Goal: Information Seeking & Learning: Check status

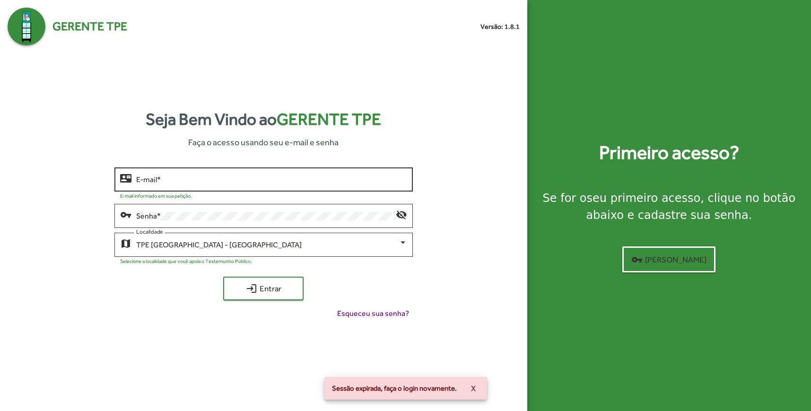
click at [184, 179] on input "E-mail *" at bounding box center [271, 179] width 271 height 9
type input "**********"
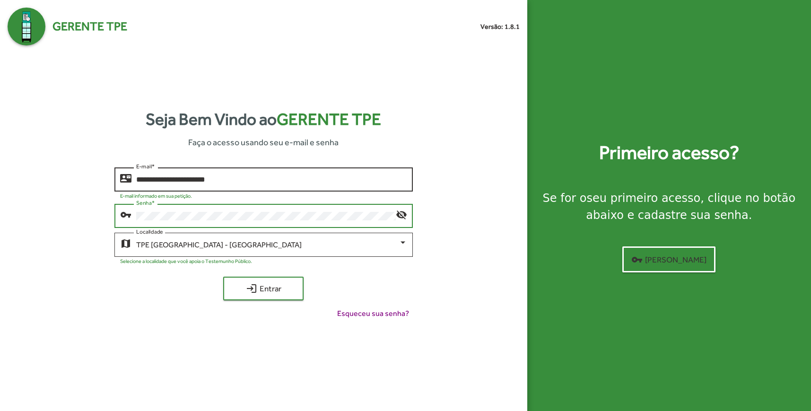
click at [223, 277] on button "login Entrar" at bounding box center [263, 289] width 80 height 24
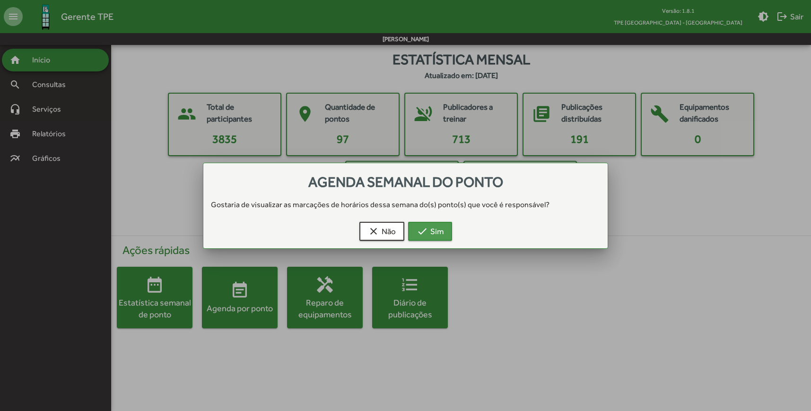
click at [427, 240] on button "check Sim" at bounding box center [430, 231] width 44 height 19
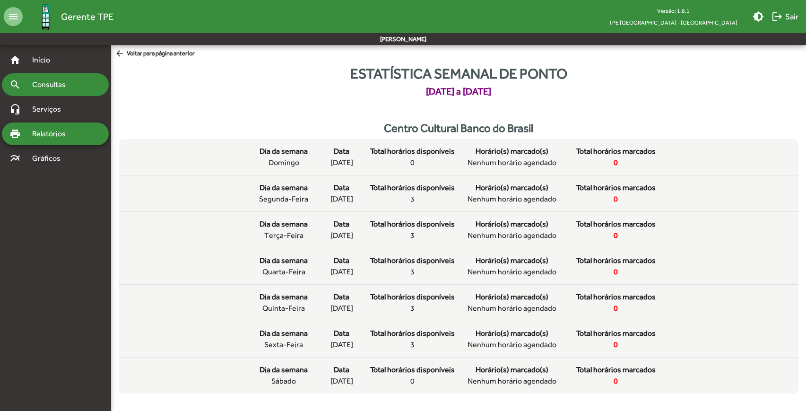
click at [50, 90] on span "Consultas" at bounding box center [52, 84] width 52 height 11
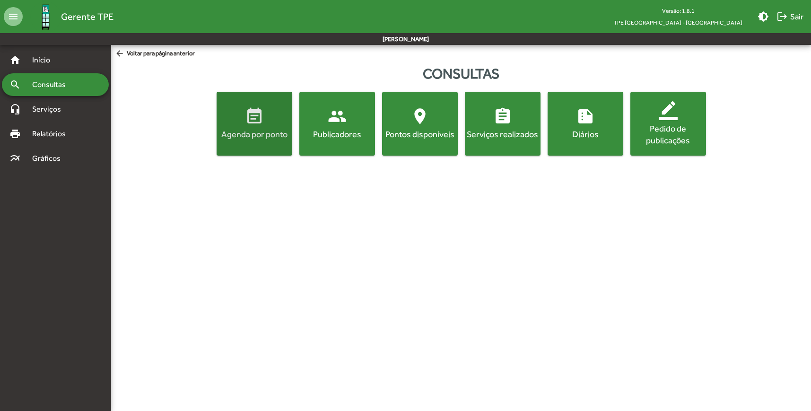
click at [249, 126] on mat-icon "event_note" at bounding box center [254, 116] width 19 height 19
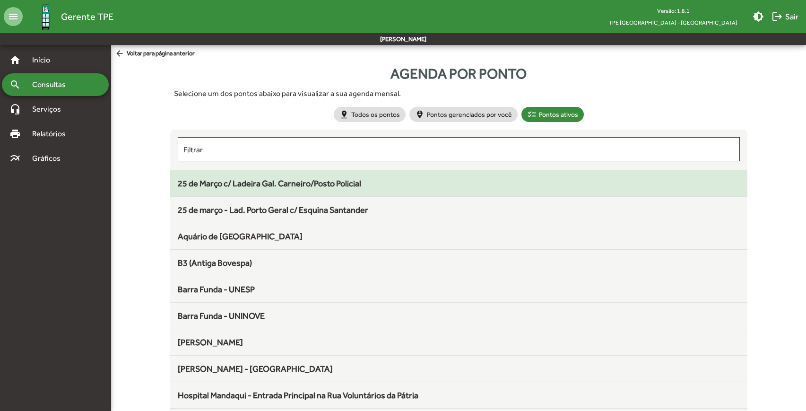
click at [265, 186] on span "25 de Março c/ Ladeira Gal. Carneiro/Posto Policial" at bounding box center [269, 183] width 183 height 10
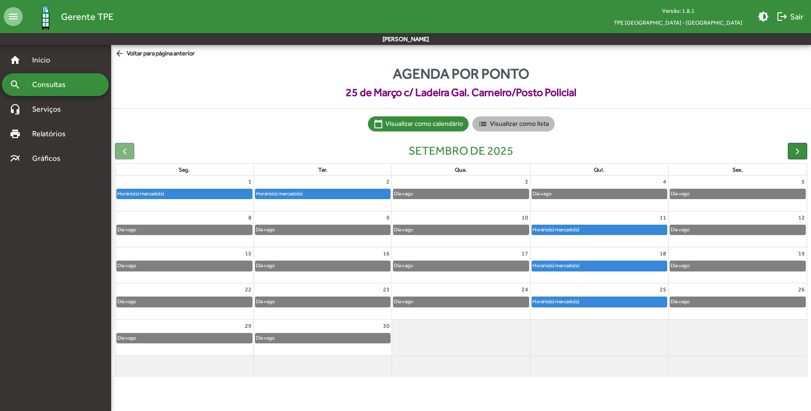
click at [522, 125] on mat-chip "list Visualizar como lista" at bounding box center [513, 123] width 82 height 15
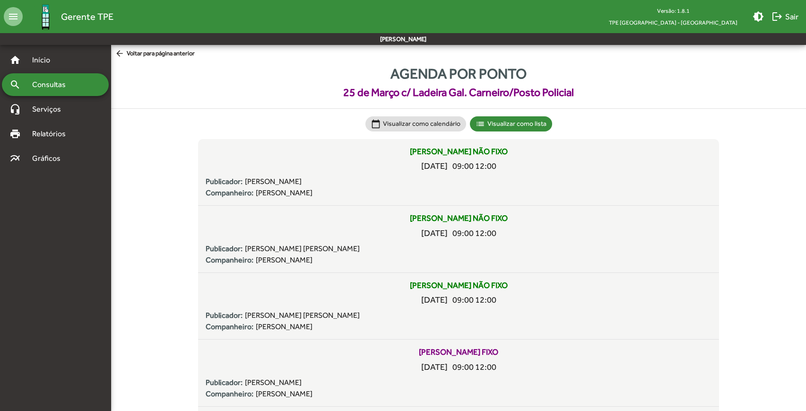
click at [424, 117] on mat-chip "calendar_today Visualizar como calendário" at bounding box center [415, 123] width 101 height 15
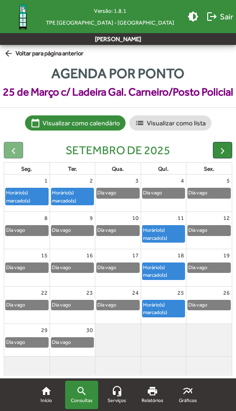
click at [8, 56] on mat-icon "arrow_back" at bounding box center [10, 54] width 12 height 10
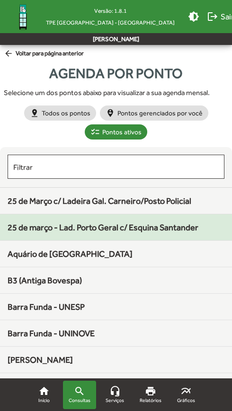
click at [139, 226] on span "25 de março - Lad. Porto Geral c/ Esquina Santander" at bounding box center [103, 227] width 191 height 10
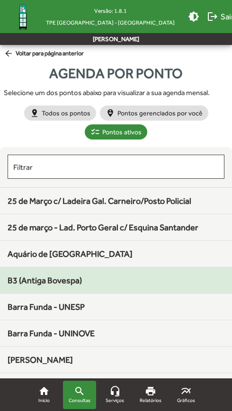
click at [48, 283] on span "B3 (Antiga Bovespa)" at bounding box center [45, 280] width 74 height 10
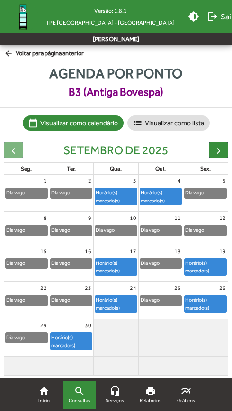
click at [8, 57] on mat-icon "arrow_back" at bounding box center [10, 54] width 12 height 10
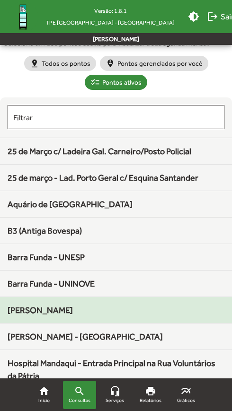
scroll to position [63, 0]
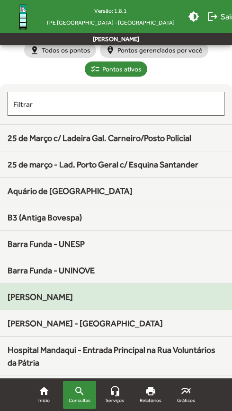
click at [30, 302] on div "[PERSON_NAME]" at bounding box center [116, 296] width 217 height 13
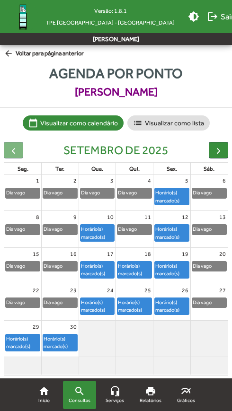
click at [9, 55] on mat-icon "arrow_back" at bounding box center [10, 54] width 12 height 10
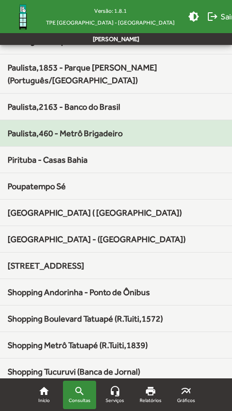
scroll to position [788, 0]
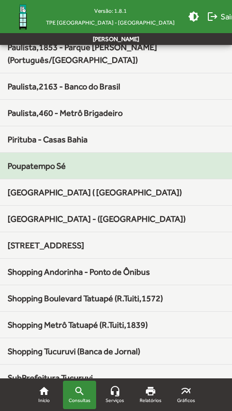
click at [37, 161] on span "Poupatempo Sé" at bounding box center [37, 166] width 58 height 10
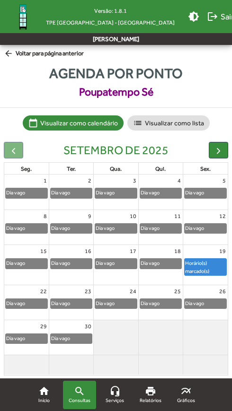
click at [6, 51] on mat-icon "arrow_back" at bounding box center [10, 54] width 12 height 10
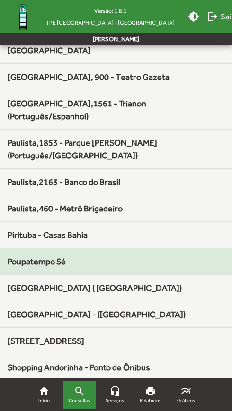
scroll to position [694, 0]
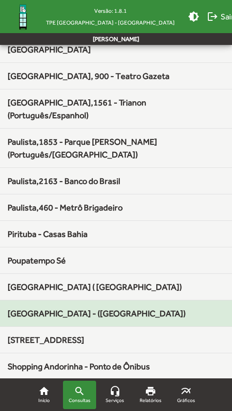
click at [79, 308] on span "[GEOGRAPHIC_DATA] - ([GEOGRAPHIC_DATA])" at bounding box center [97, 313] width 178 height 10
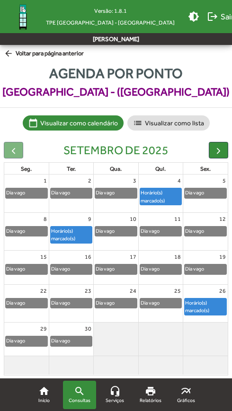
click at [10, 52] on mat-icon "arrow_back" at bounding box center [10, 54] width 12 height 10
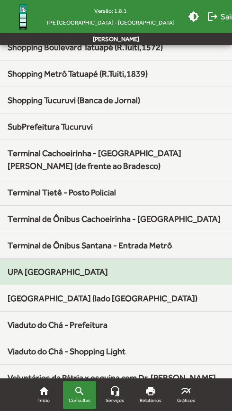
scroll to position [1040, 0]
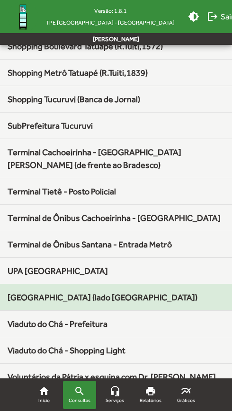
click at [75, 292] on span "[GEOGRAPHIC_DATA] (lado [GEOGRAPHIC_DATA])" at bounding box center [103, 297] width 190 height 10
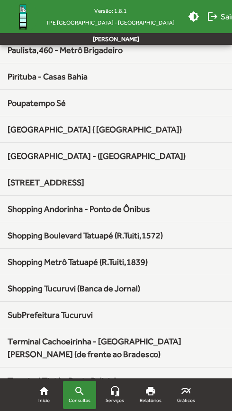
scroll to position [1040, 0]
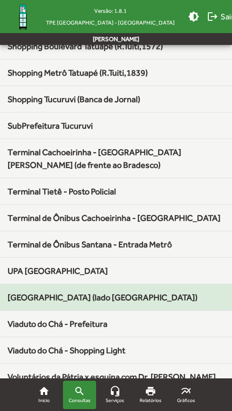
click at [68, 292] on span "[GEOGRAPHIC_DATA] (lado [GEOGRAPHIC_DATA])" at bounding box center [103, 297] width 190 height 10
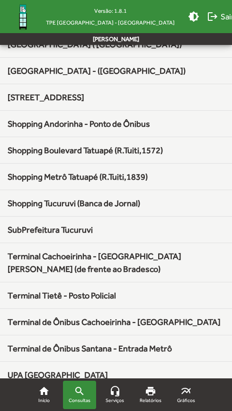
scroll to position [1040, 0]
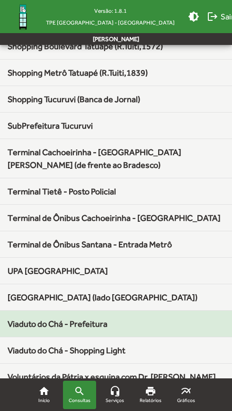
click at [42, 319] on span "Viaduto do Chá - Prefeitura" at bounding box center [58, 324] width 100 height 10
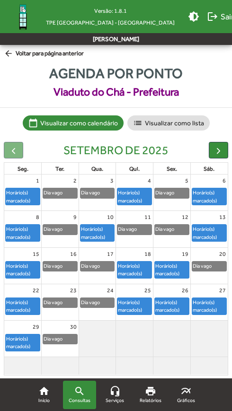
click at [6, 53] on mat-icon "arrow_back" at bounding box center [10, 54] width 12 height 10
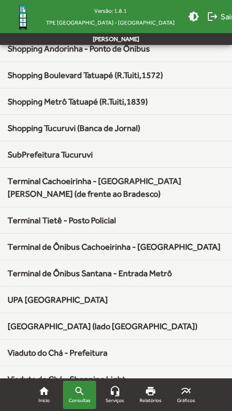
scroll to position [1040, 0]
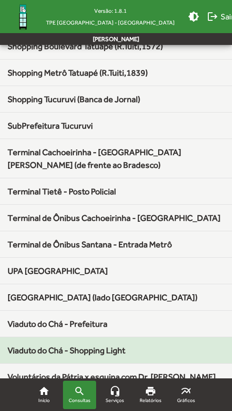
click at [95, 345] on span "Viaduto do Chá - Shopping Light" at bounding box center [67, 350] width 118 height 10
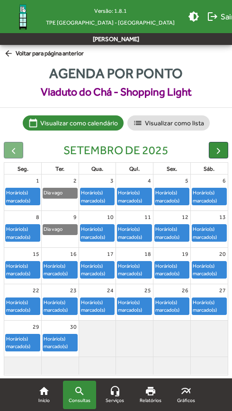
click at [11, 53] on mat-icon "arrow_back" at bounding box center [10, 54] width 12 height 10
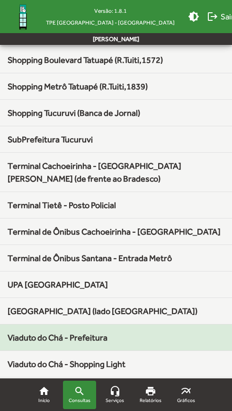
scroll to position [1040, 0]
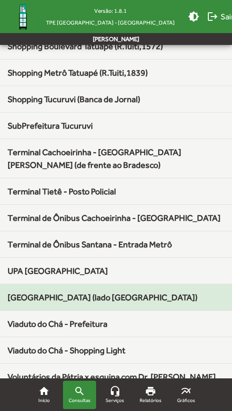
click at [39, 291] on div "[GEOGRAPHIC_DATA] (lado [GEOGRAPHIC_DATA])" at bounding box center [116, 297] width 217 height 13
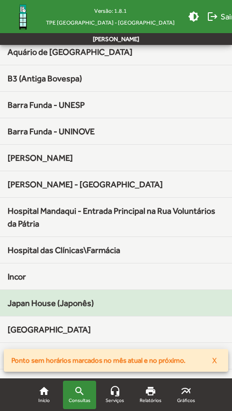
scroll to position [221, 0]
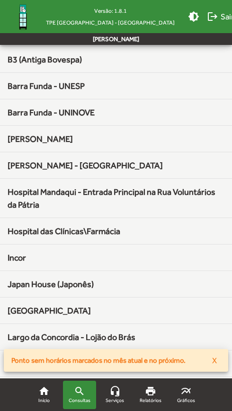
click at [147, 363] on span "Ponto sem horários marcados no mês atual e no próximo." at bounding box center [98, 360] width 174 height 9
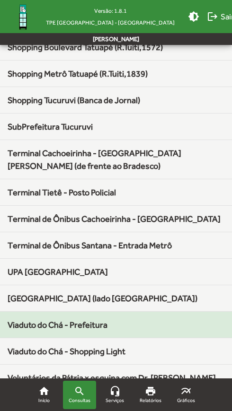
scroll to position [1040, 0]
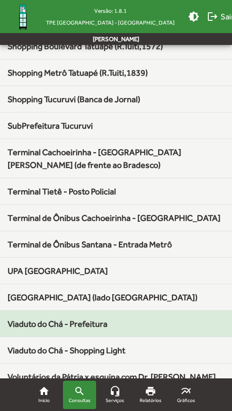
click at [62, 319] on span "Viaduto do Chá - Prefeitura" at bounding box center [58, 324] width 100 height 10
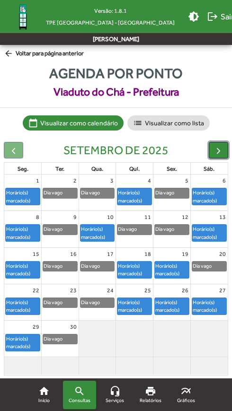
click at [222, 154] on span "button" at bounding box center [218, 151] width 10 height 10
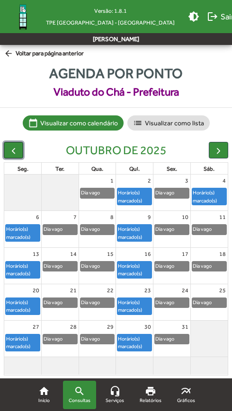
click at [12, 148] on span "button" at bounding box center [14, 151] width 10 height 10
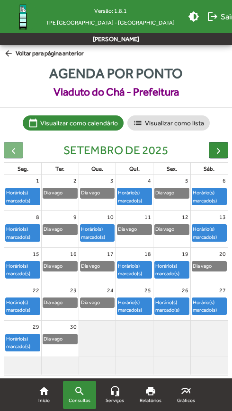
click at [29, 54] on span "arrow_back Voltar para página anterior" at bounding box center [44, 54] width 80 height 10
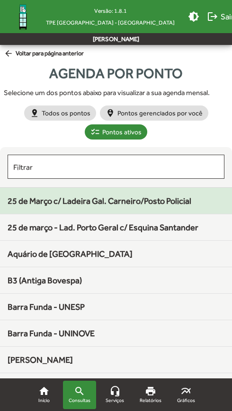
click at [146, 202] on span "25 de Março c/ Ladeira Gal. Carneiro/Posto Policial" at bounding box center [99, 201] width 183 height 10
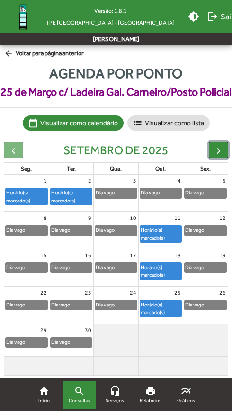
click at [219, 156] on span "button" at bounding box center [218, 151] width 10 height 10
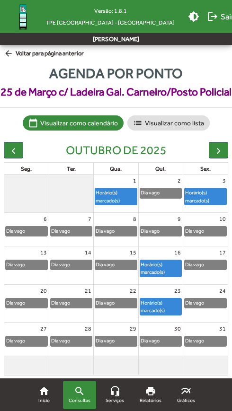
click at [9, 57] on mat-icon "arrow_back" at bounding box center [10, 54] width 12 height 10
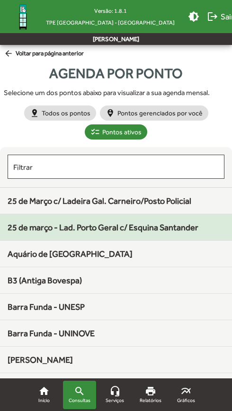
click at [137, 229] on span "25 de março - Lad. Porto Geral c/ Esquina Santander" at bounding box center [103, 227] width 191 height 10
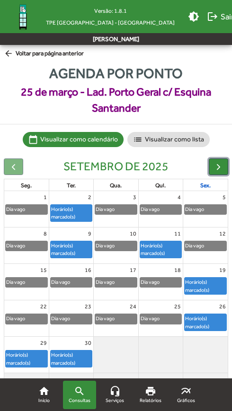
drag, startPoint x: 220, startPoint y: 168, endPoint x: 206, endPoint y: 180, distance: 18.5
click at [219, 168] on span "button" at bounding box center [218, 167] width 10 height 10
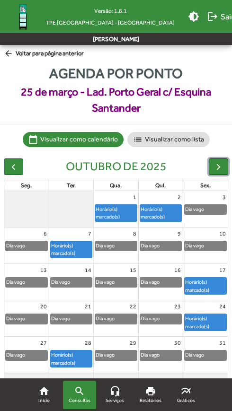
click at [223, 166] on span "button" at bounding box center [218, 167] width 10 height 10
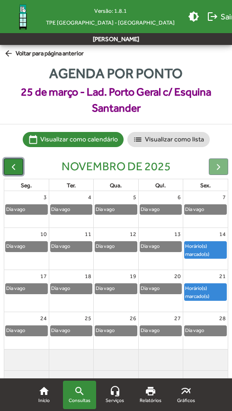
click at [16, 169] on span "button" at bounding box center [14, 167] width 10 height 10
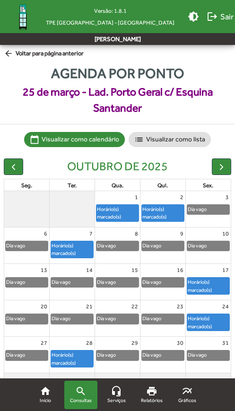
click at [7, 54] on mat-icon "arrow_back" at bounding box center [10, 54] width 12 height 10
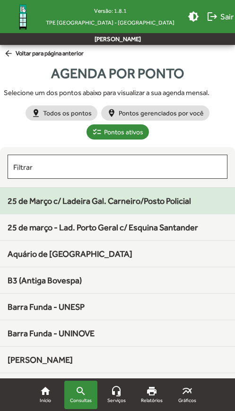
click at [129, 204] on span "25 de Março c/ Ladeira Gal. Carneiro/Posto Policial" at bounding box center [99, 201] width 183 height 10
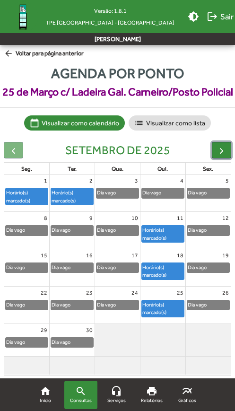
drag, startPoint x: 221, startPoint y: 148, endPoint x: 239, endPoint y: 195, distance: 51.0
click at [219, 148] on span "button" at bounding box center [222, 151] width 10 height 10
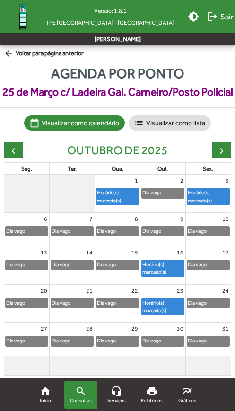
click at [4, 51] on mat-icon "arrow_back" at bounding box center [10, 54] width 12 height 10
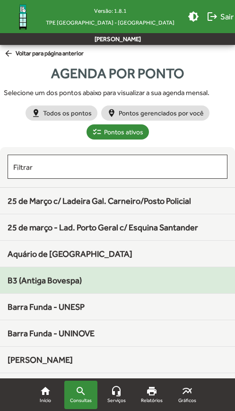
click at [16, 279] on span "B3 (Antiga Bovespa)" at bounding box center [45, 280] width 74 height 10
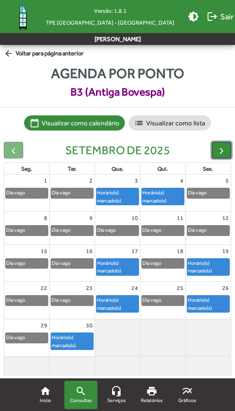
click at [223, 149] on span "button" at bounding box center [222, 151] width 10 height 10
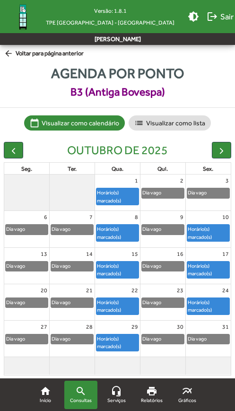
click at [9, 52] on mat-icon "arrow_back" at bounding box center [10, 54] width 12 height 10
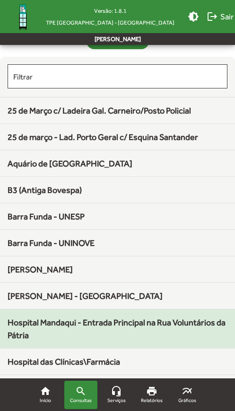
scroll to position [126, 0]
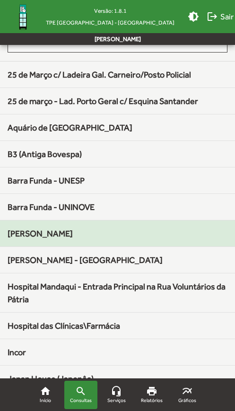
click at [46, 234] on span "[PERSON_NAME]" at bounding box center [40, 233] width 65 height 10
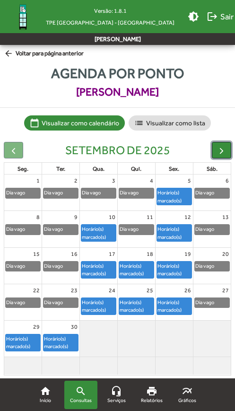
click at [219, 150] on span "button" at bounding box center [222, 151] width 10 height 10
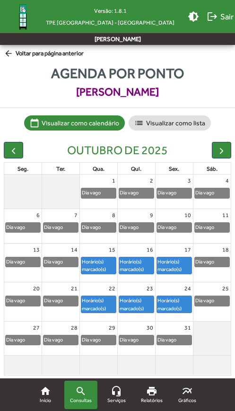
click at [4, 55] on mat-icon "arrow_back" at bounding box center [10, 54] width 12 height 10
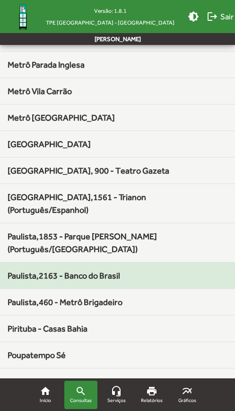
scroll to position [630, 0]
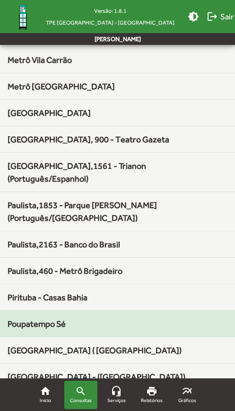
click at [67, 317] on div "Poupatempo Sé" at bounding box center [118, 323] width 220 height 13
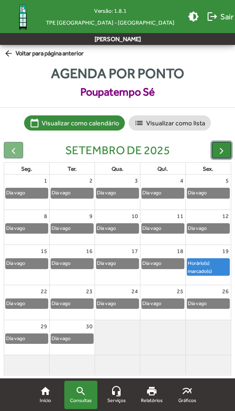
click at [222, 149] on span "button" at bounding box center [222, 151] width 10 height 10
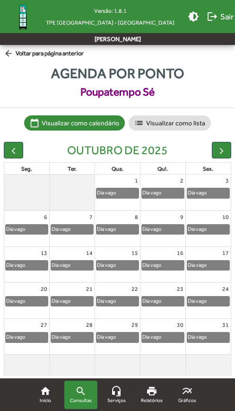
click at [6, 55] on mat-icon "arrow_back" at bounding box center [10, 54] width 12 height 10
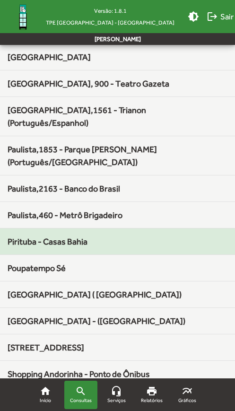
scroll to position [694, 0]
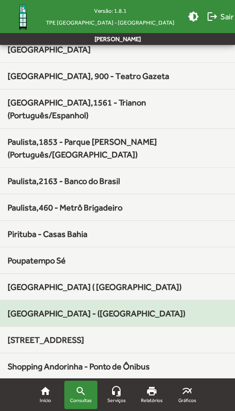
click at [84, 308] on span "[GEOGRAPHIC_DATA] - ([GEOGRAPHIC_DATA])" at bounding box center [97, 313] width 178 height 10
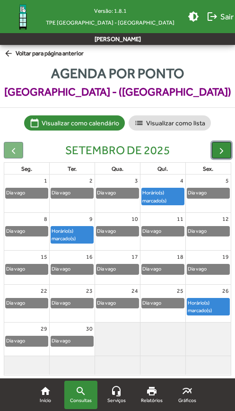
click at [215, 150] on button "button" at bounding box center [221, 150] width 19 height 17
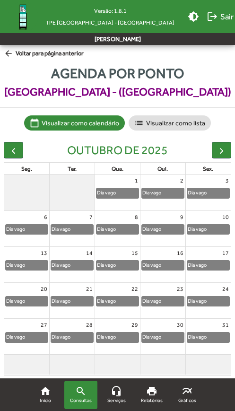
click at [5, 54] on mat-icon "arrow_back" at bounding box center [10, 54] width 12 height 10
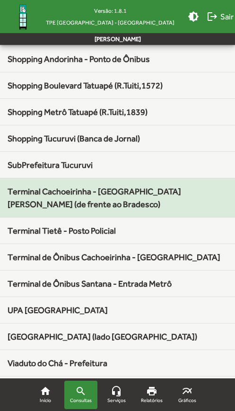
scroll to position [1040, 0]
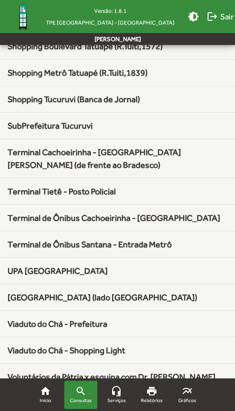
click at [78, 292] on span "[GEOGRAPHIC_DATA] (lado [GEOGRAPHIC_DATA])" at bounding box center [103, 297] width 190 height 10
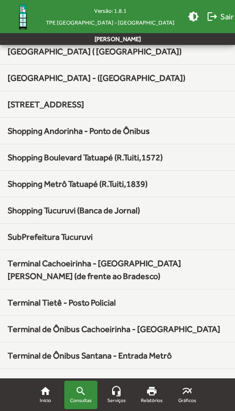
scroll to position [1040, 0]
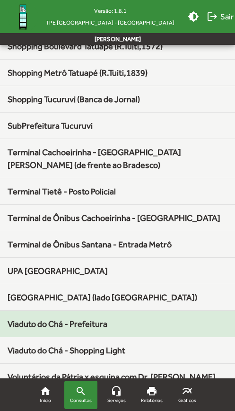
click at [83, 319] on span "Viaduto do Chá - Prefeitura" at bounding box center [58, 324] width 100 height 10
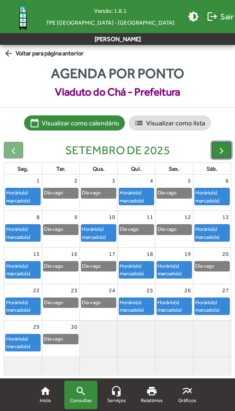
click at [217, 153] on span "button" at bounding box center [222, 151] width 10 height 10
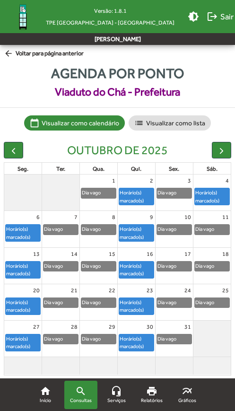
click at [6, 53] on mat-icon "arrow_back" at bounding box center [10, 54] width 12 height 10
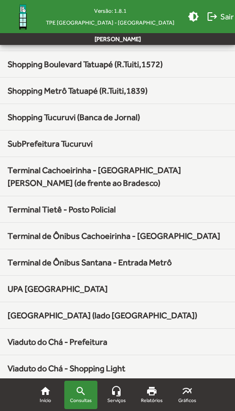
scroll to position [1040, 0]
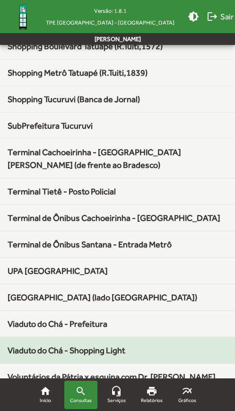
click at [103, 345] on span "Viaduto do Chá - Shopping Light" at bounding box center [67, 350] width 118 height 10
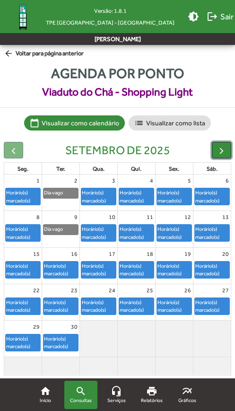
click at [215, 153] on button "button" at bounding box center [221, 150] width 19 height 17
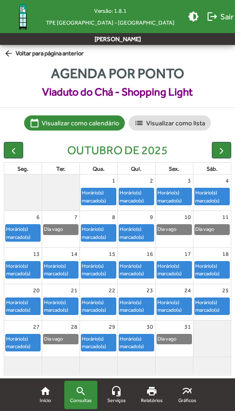
click at [7, 54] on mat-icon "arrow_back" at bounding box center [10, 54] width 12 height 10
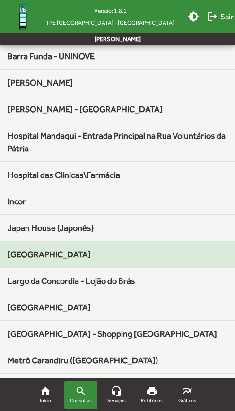
scroll to position [284, 0]
